Goal: Find specific page/section: Find specific page/section

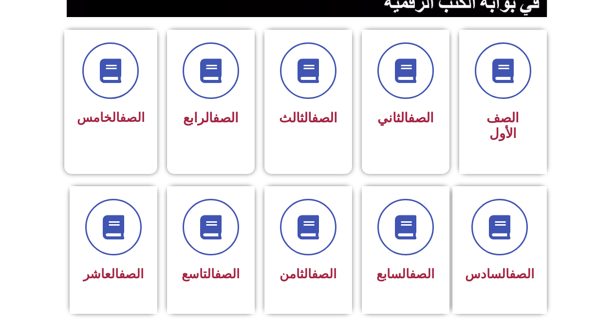
scroll to position [195, 0]
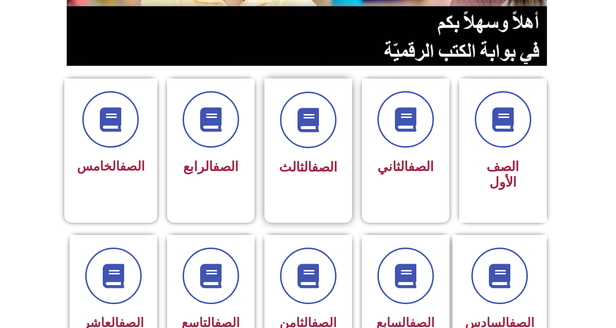
click at [329, 146] on div at bounding box center [307, 120] width 61 height 56
click at [316, 126] on icon at bounding box center [308, 120] width 27 height 27
click at [293, 135] on span at bounding box center [308, 120] width 62 height 62
click at [292, 137] on span at bounding box center [308, 120] width 62 height 62
click at [295, 161] on span "الصف الثالث" at bounding box center [308, 167] width 58 height 16
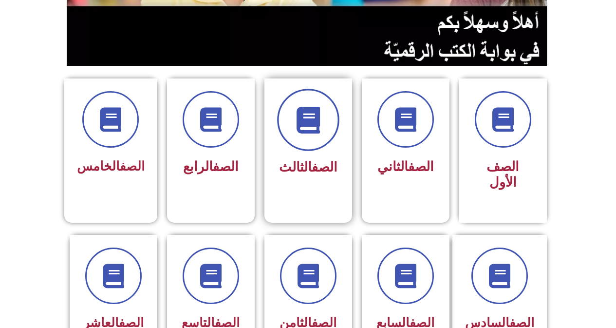
click at [310, 111] on icon at bounding box center [308, 120] width 27 height 27
click at [315, 110] on icon at bounding box center [308, 120] width 27 height 27
click at [308, 128] on icon at bounding box center [308, 120] width 27 height 27
click at [313, 90] on span at bounding box center [308, 120] width 62 height 62
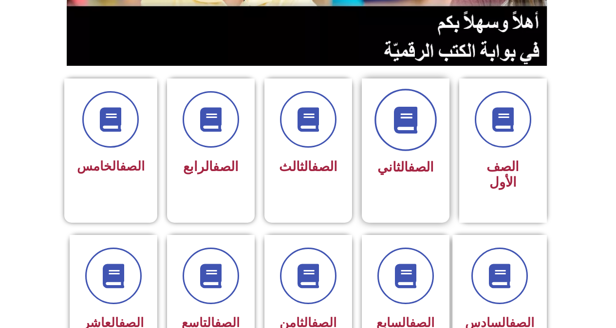
click at [406, 121] on icon at bounding box center [405, 120] width 27 height 27
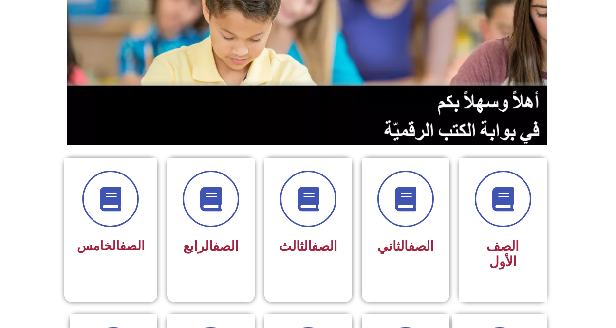
scroll to position [146, 0]
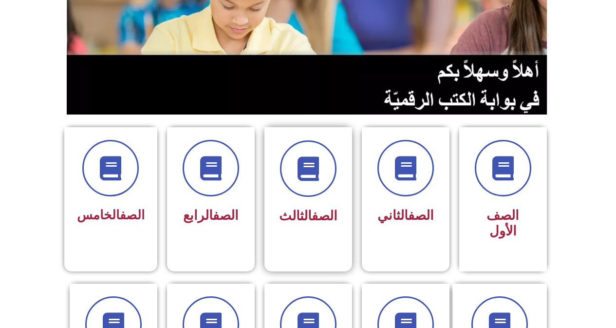
click at [337, 196] on div at bounding box center [307, 168] width 61 height 56
click at [318, 211] on link "الصف" at bounding box center [325, 216] width 26 height 16
click at [278, 173] on span at bounding box center [308, 168] width 62 height 62
click at [321, 212] on link "الصف" at bounding box center [325, 216] width 26 height 16
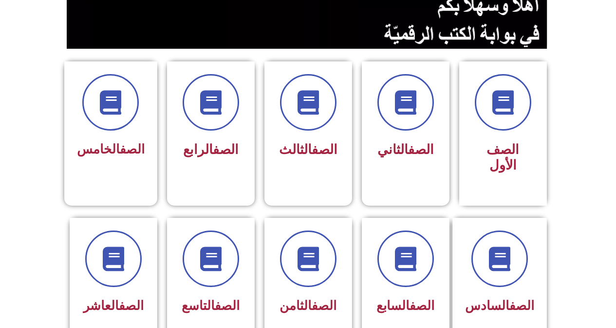
scroll to position [195, 0]
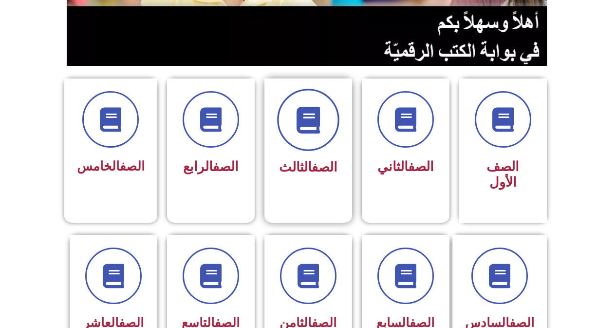
click at [310, 110] on icon at bounding box center [308, 120] width 27 height 27
click at [312, 164] on link "الصف" at bounding box center [325, 167] width 26 height 16
